Goal: Task Accomplishment & Management: Use online tool/utility

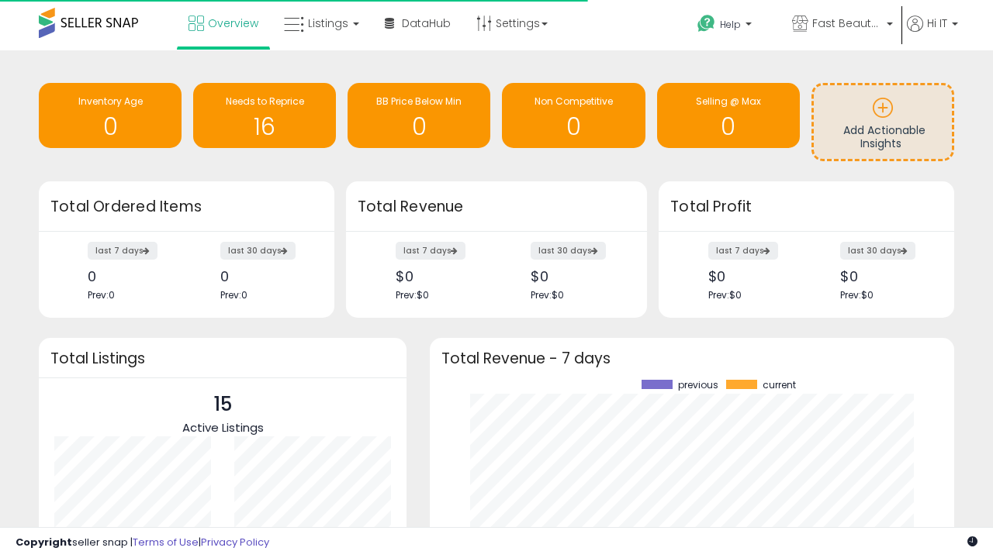
scroll to position [216, 493]
click at [841, 25] on span "Fast Beauty ([GEOGRAPHIC_DATA])" at bounding box center [847, 24] width 70 height 16
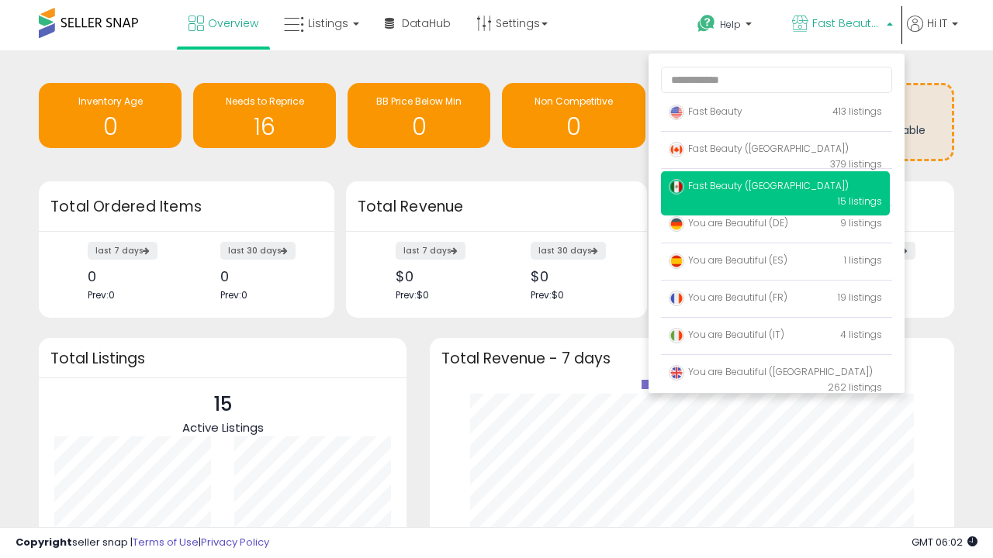
click at [775, 114] on p "Fast Beauty 413 listings" at bounding box center [775, 112] width 229 height 31
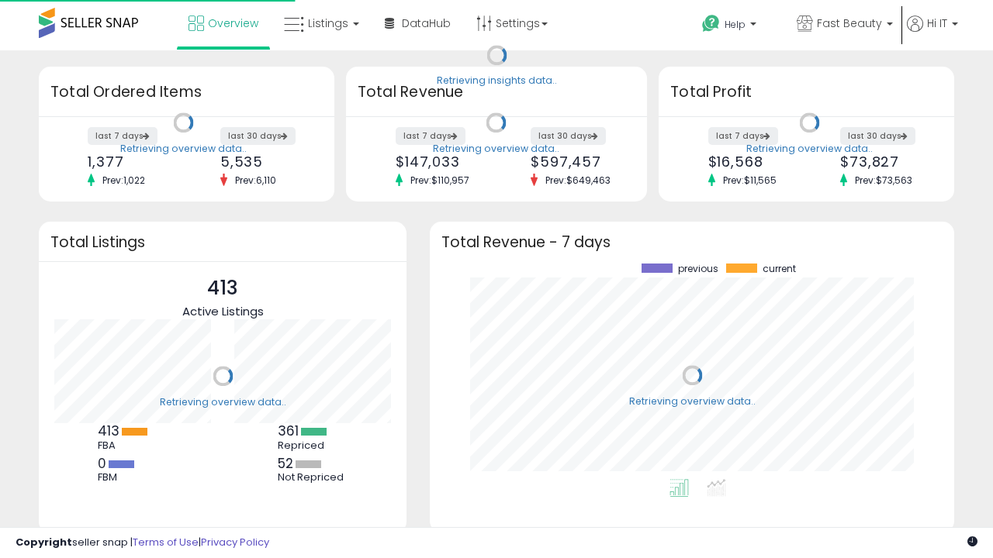
scroll to position [216, 493]
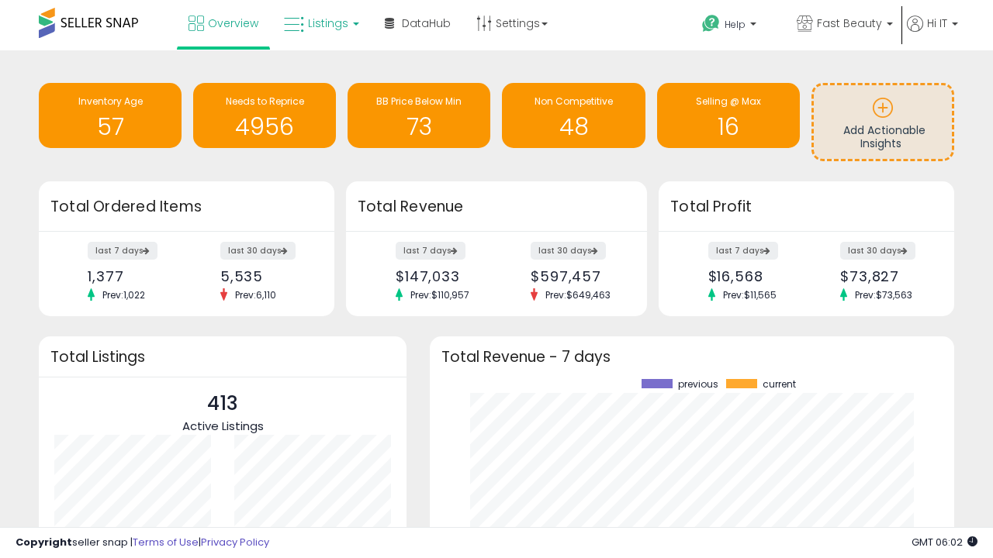
click at [320, 23] on span "Listings" at bounding box center [328, 24] width 40 height 16
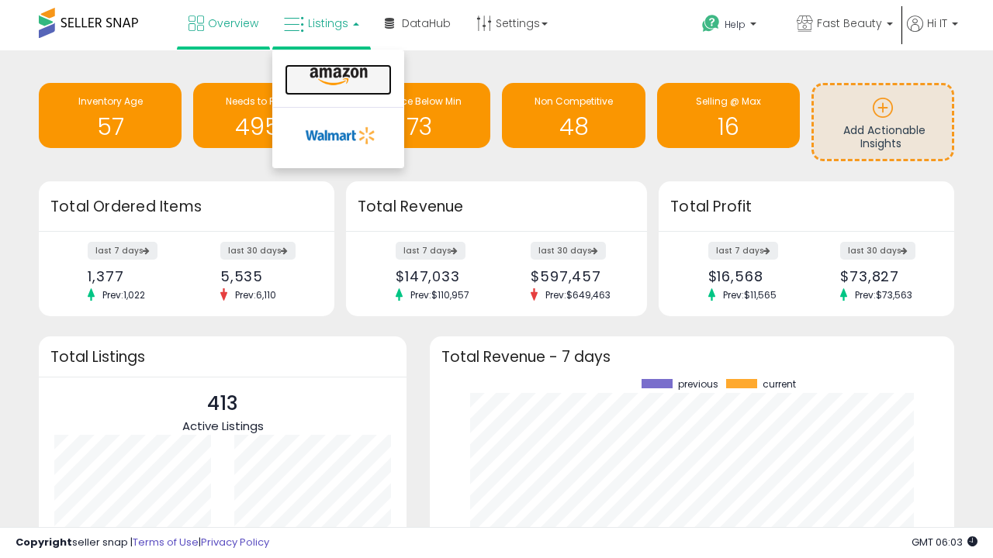
click at [337, 77] on icon at bounding box center [338, 77] width 67 height 20
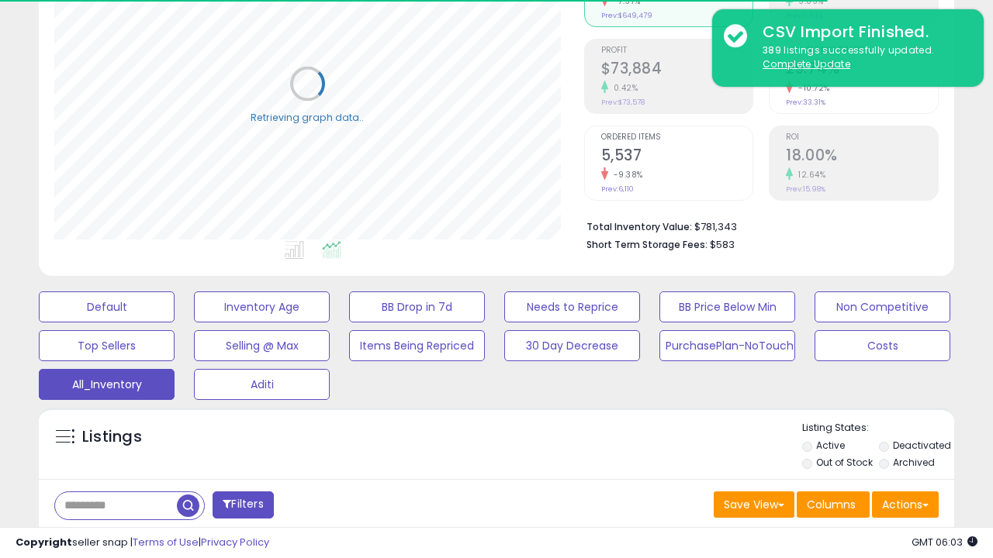
scroll to position [463, 0]
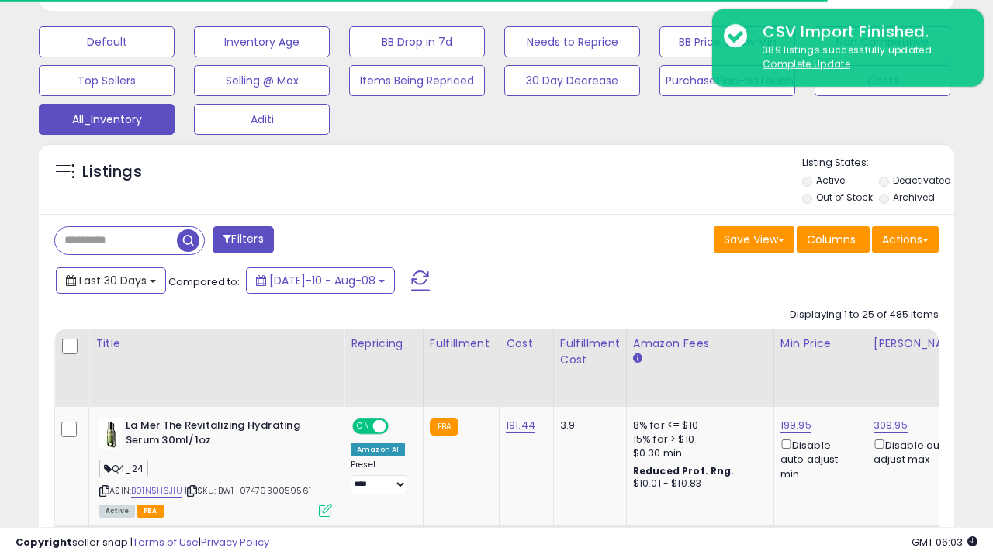
click at [110, 279] on span "Last 30 Days" at bounding box center [112, 281] width 67 height 16
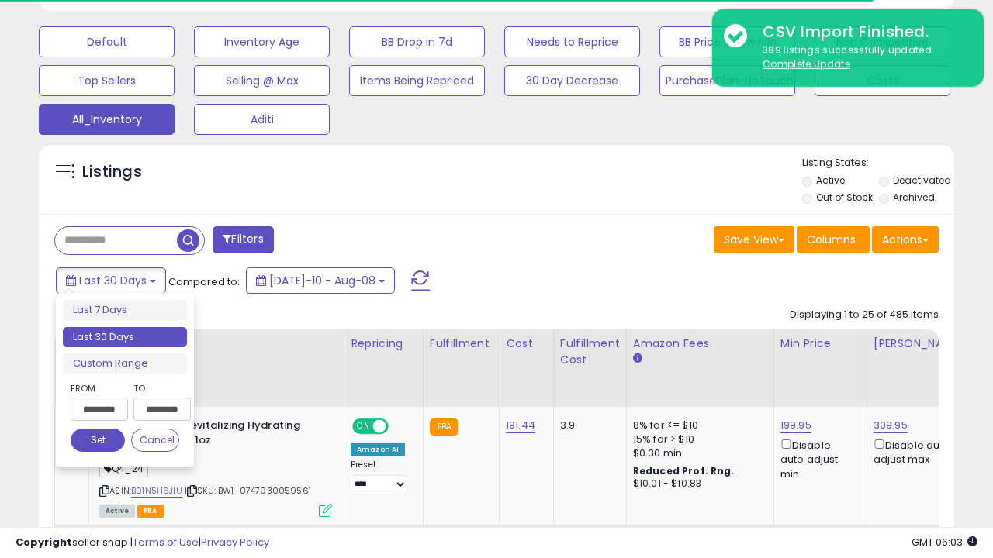
click at [125, 337] on li "Last 30 Days" at bounding box center [125, 337] width 124 height 21
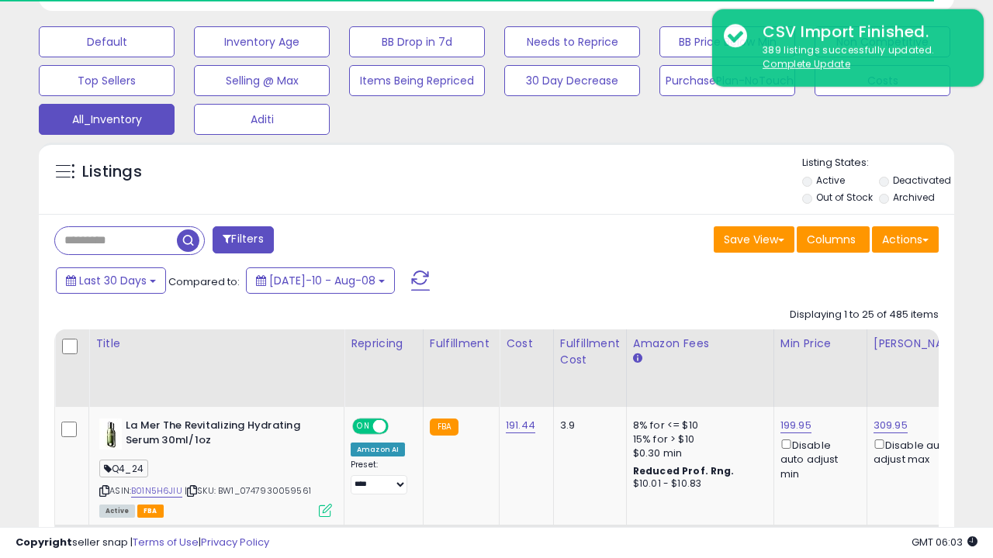
scroll to position [318, 529]
click at [905, 238] on button "Actions" at bounding box center [905, 239] width 67 height 26
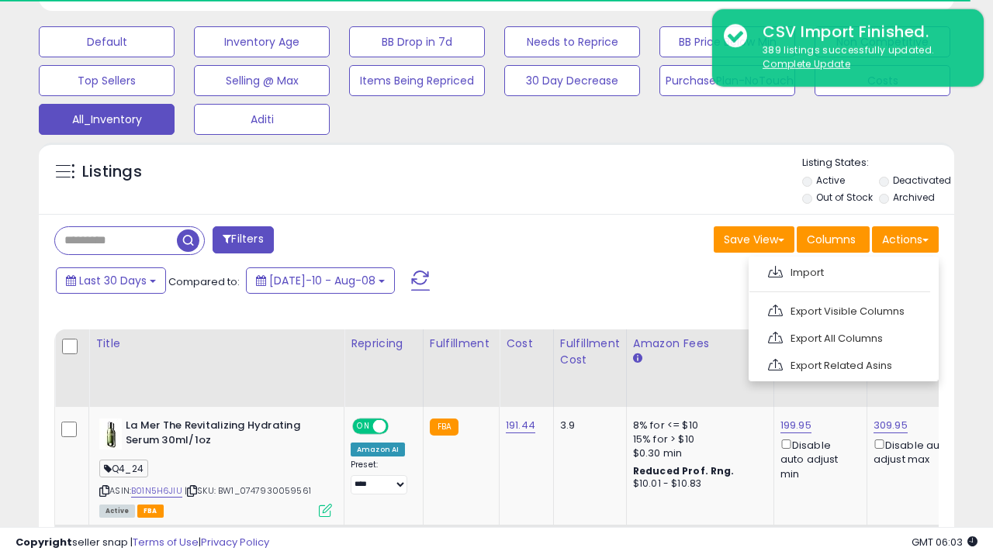
click at [841, 337] on link "Export All Columns" at bounding box center [842, 339] width 170 height 24
